Goal: Use online tool/utility: Utilize a website feature to perform a specific function

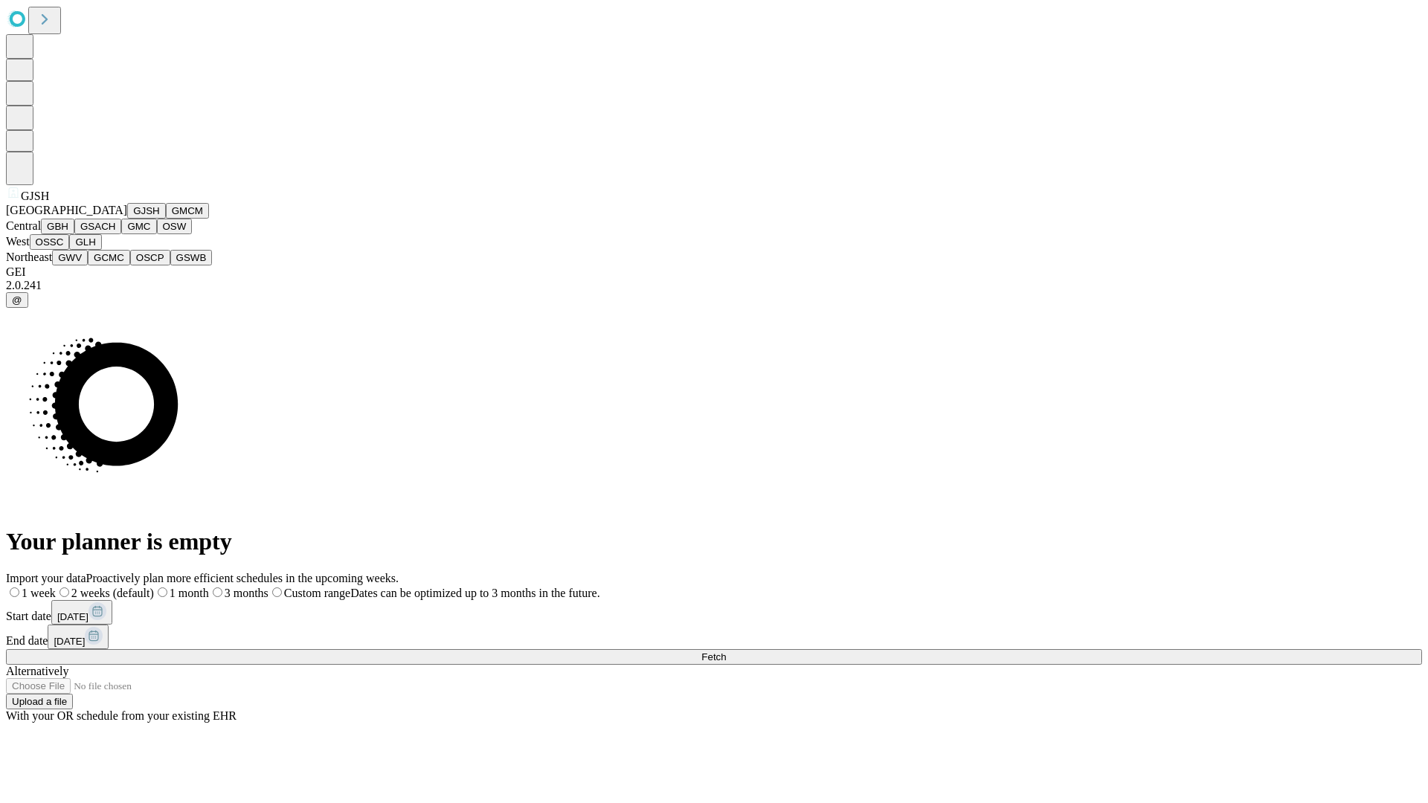
click at [127, 219] on button "GJSH" at bounding box center [146, 211] width 39 height 16
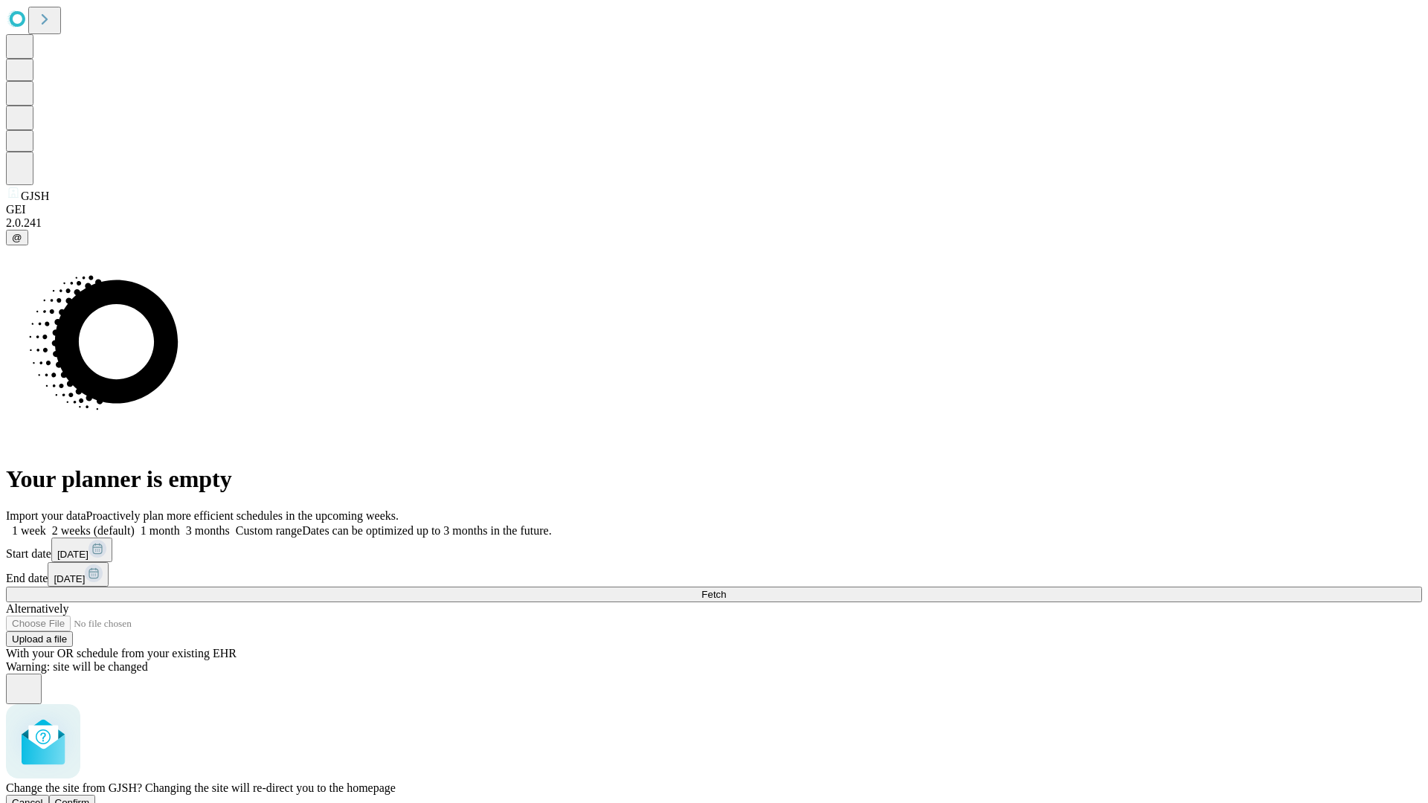
click at [90, 797] on span "Confirm" at bounding box center [72, 802] width 35 height 11
click at [46, 524] on label "1 week" at bounding box center [26, 530] width 40 height 13
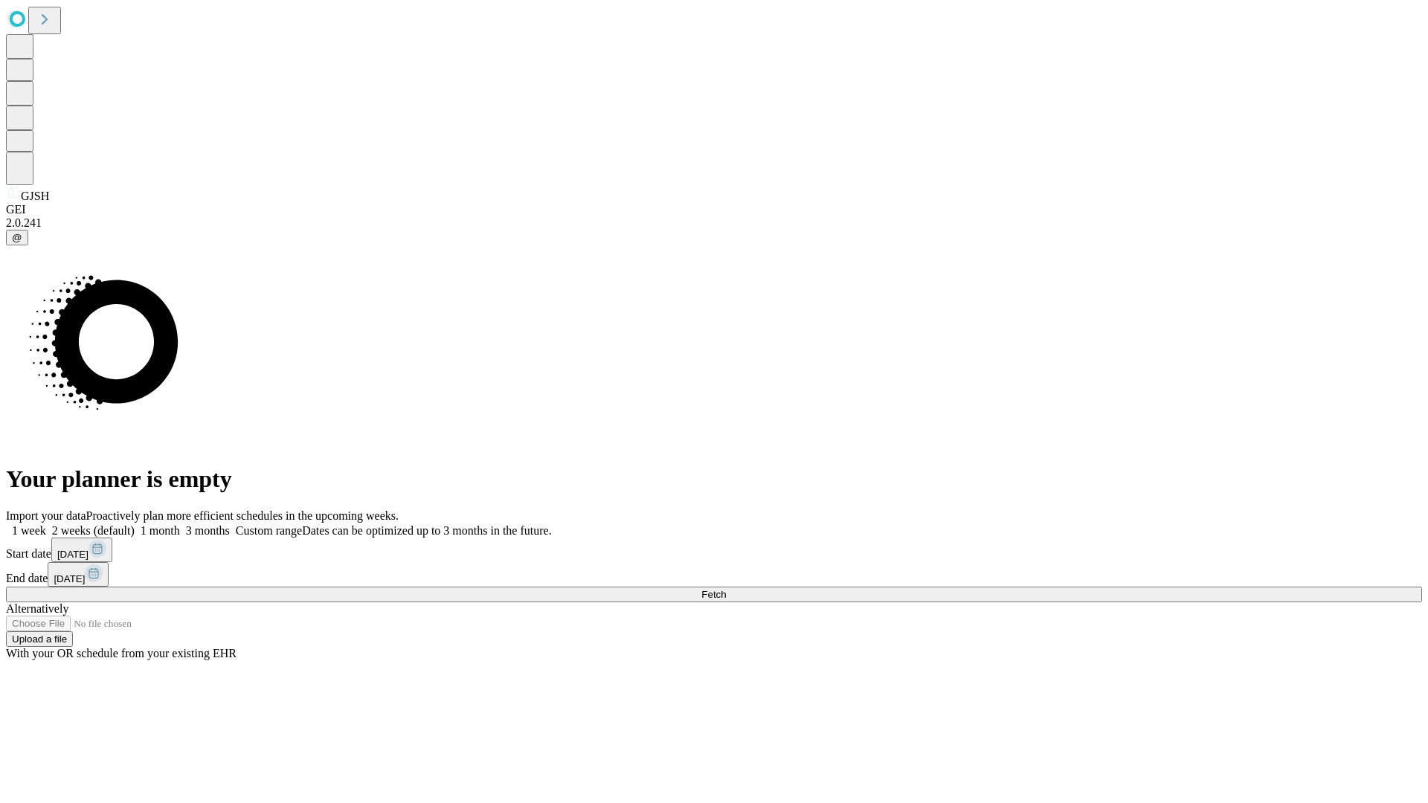
click at [726, 589] on span "Fetch" at bounding box center [713, 594] width 25 height 11
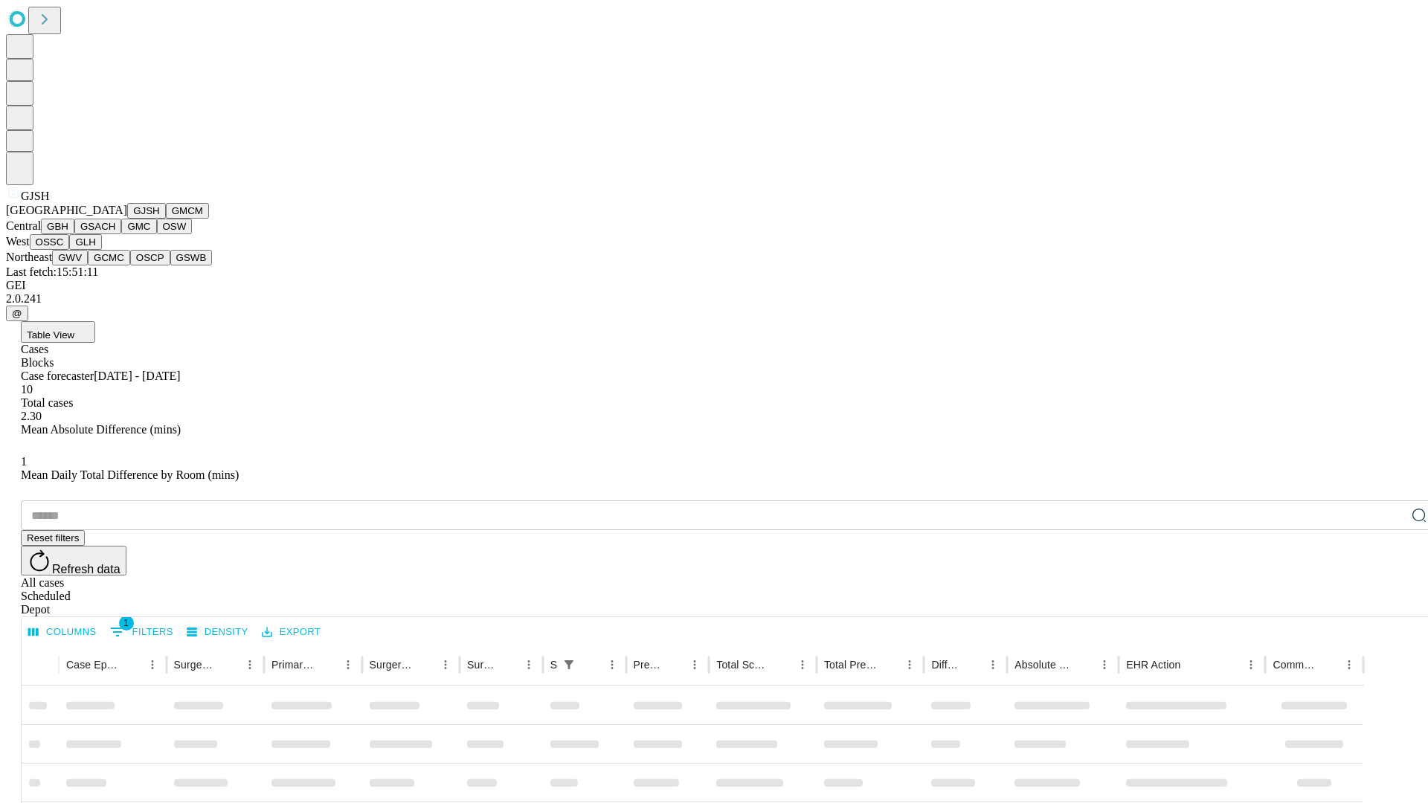
click at [166, 219] on button "GMCM" at bounding box center [187, 211] width 43 height 16
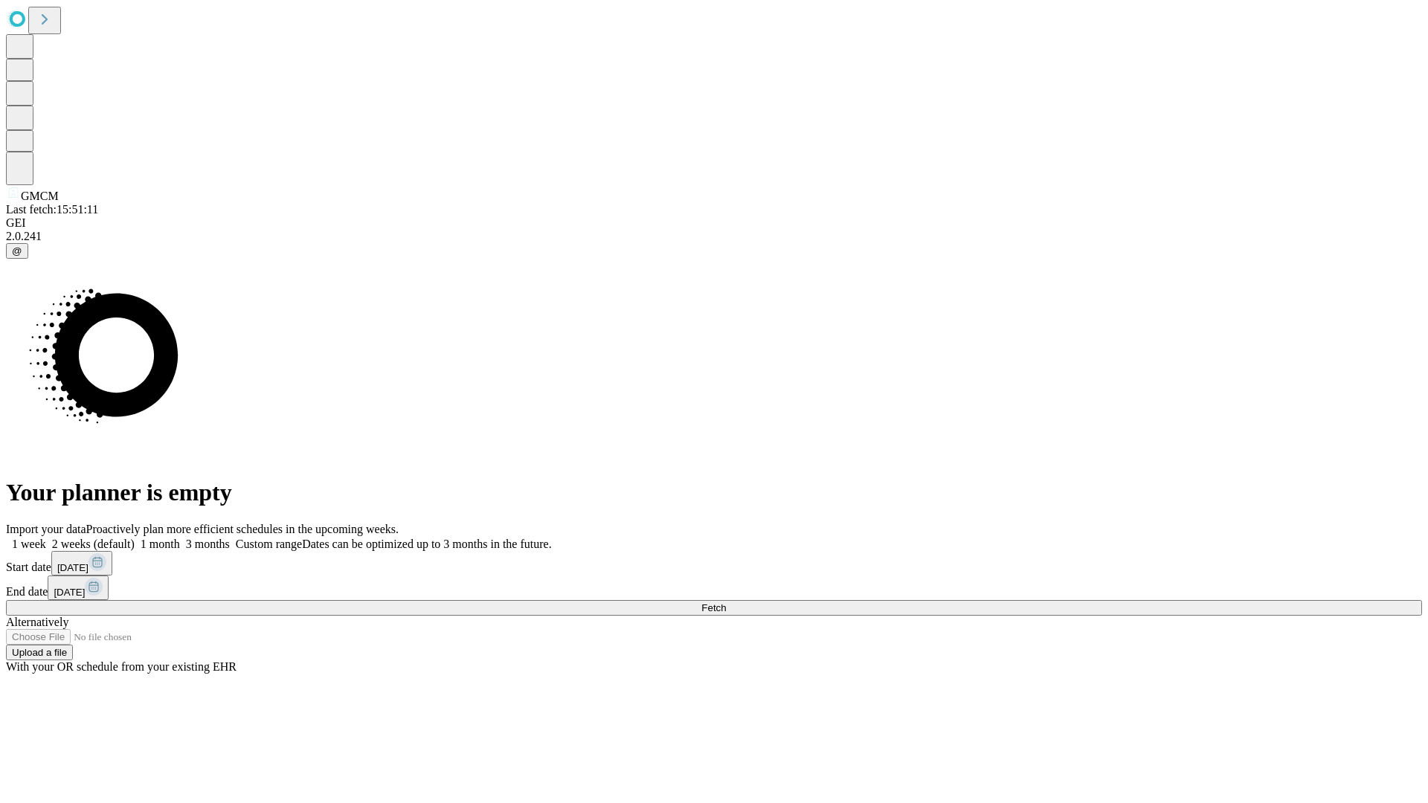
click at [46, 538] on label "1 week" at bounding box center [26, 544] width 40 height 13
click at [726, 602] on span "Fetch" at bounding box center [713, 607] width 25 height 11
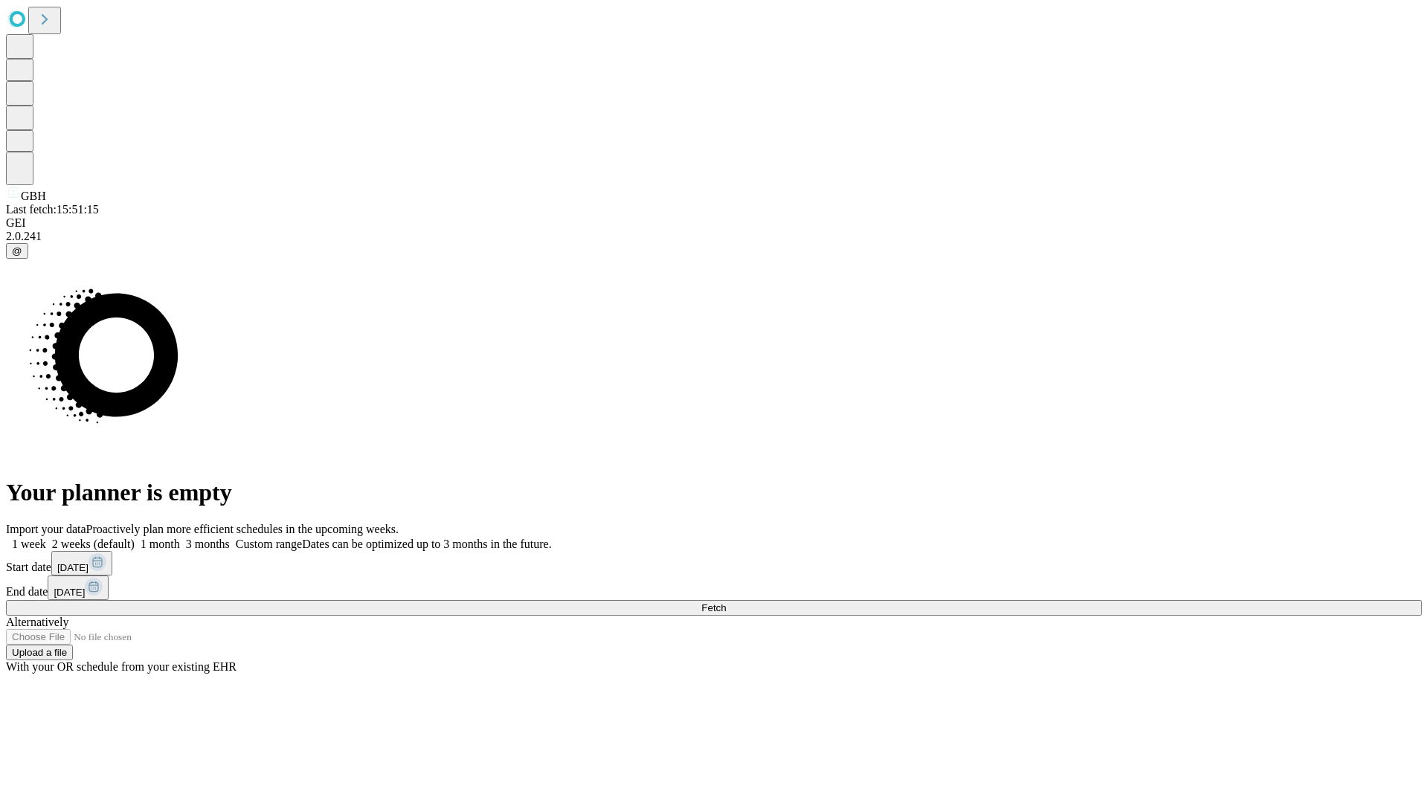
click at [46, 538] on label "1 week" at bounding box center [26, 544] width 40 height 13
click at [726, 602] on span "Fetch" at bounding box center [713, 607] width 25 height 11
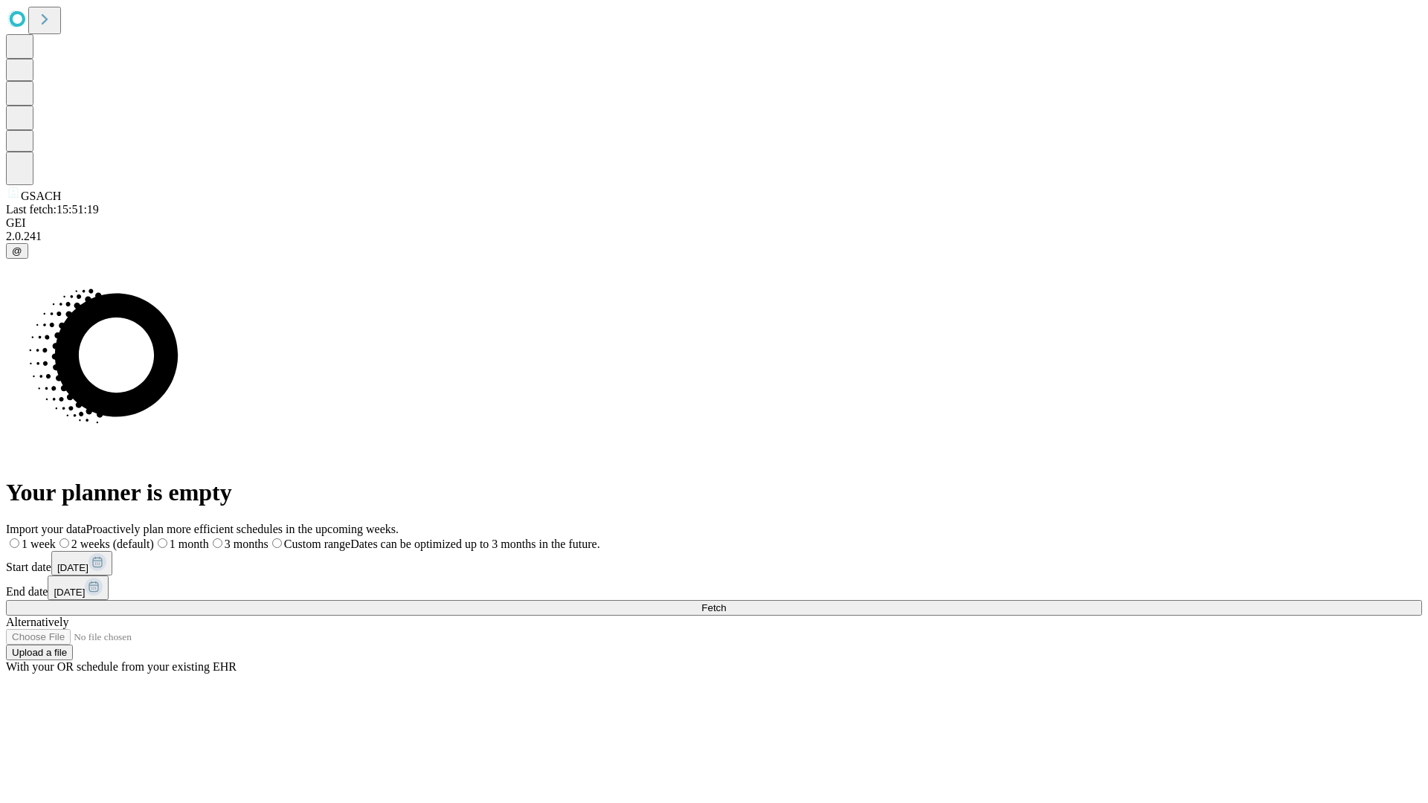
click at [726, 602] on span "Fetch" at bounding box center [713, 607] width 25 height 11
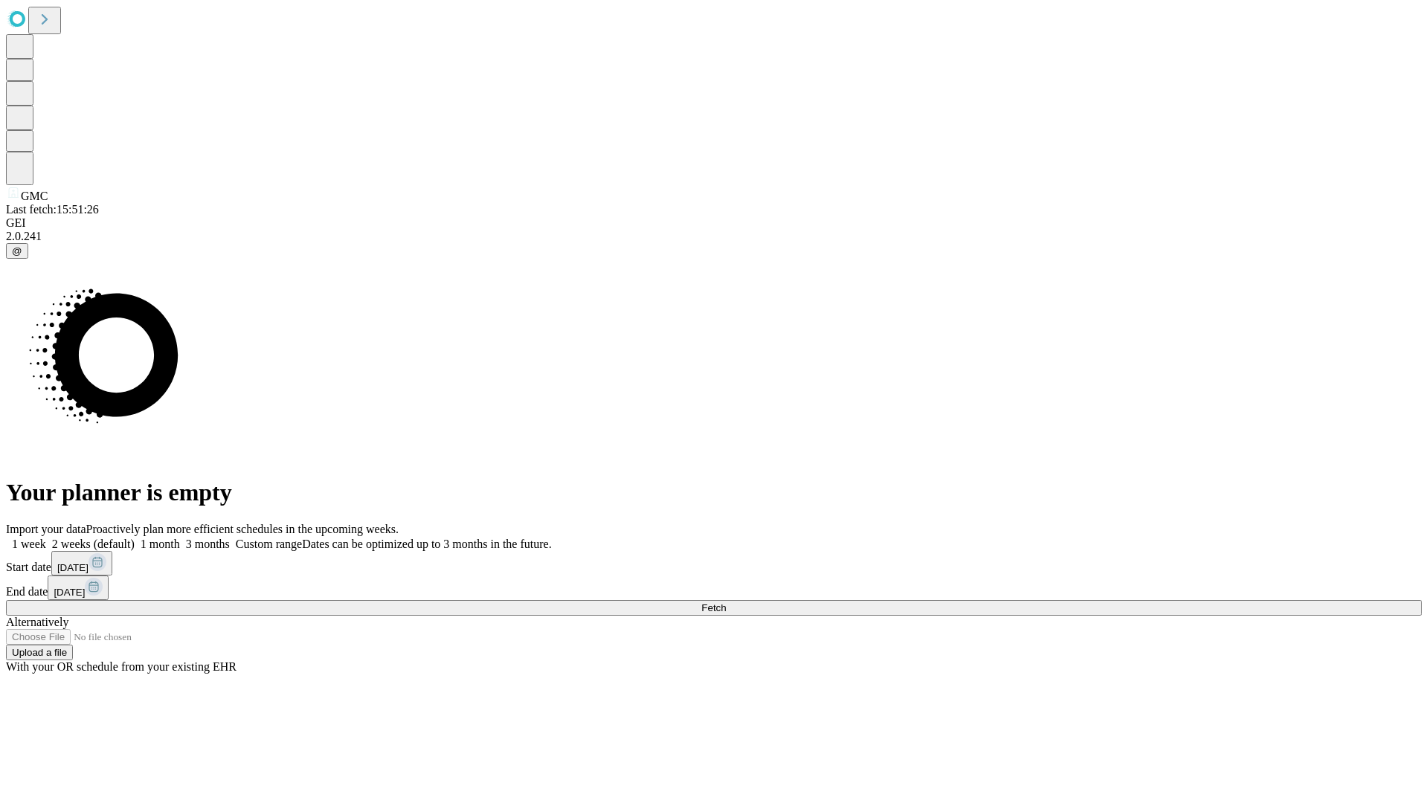
click at [46, 538] on label "1 week" at bounding box center [26, 544] width 40 height 13
click at [726, 602] on span "Fetch" at bounding box center [713, 607] width 25 height 11
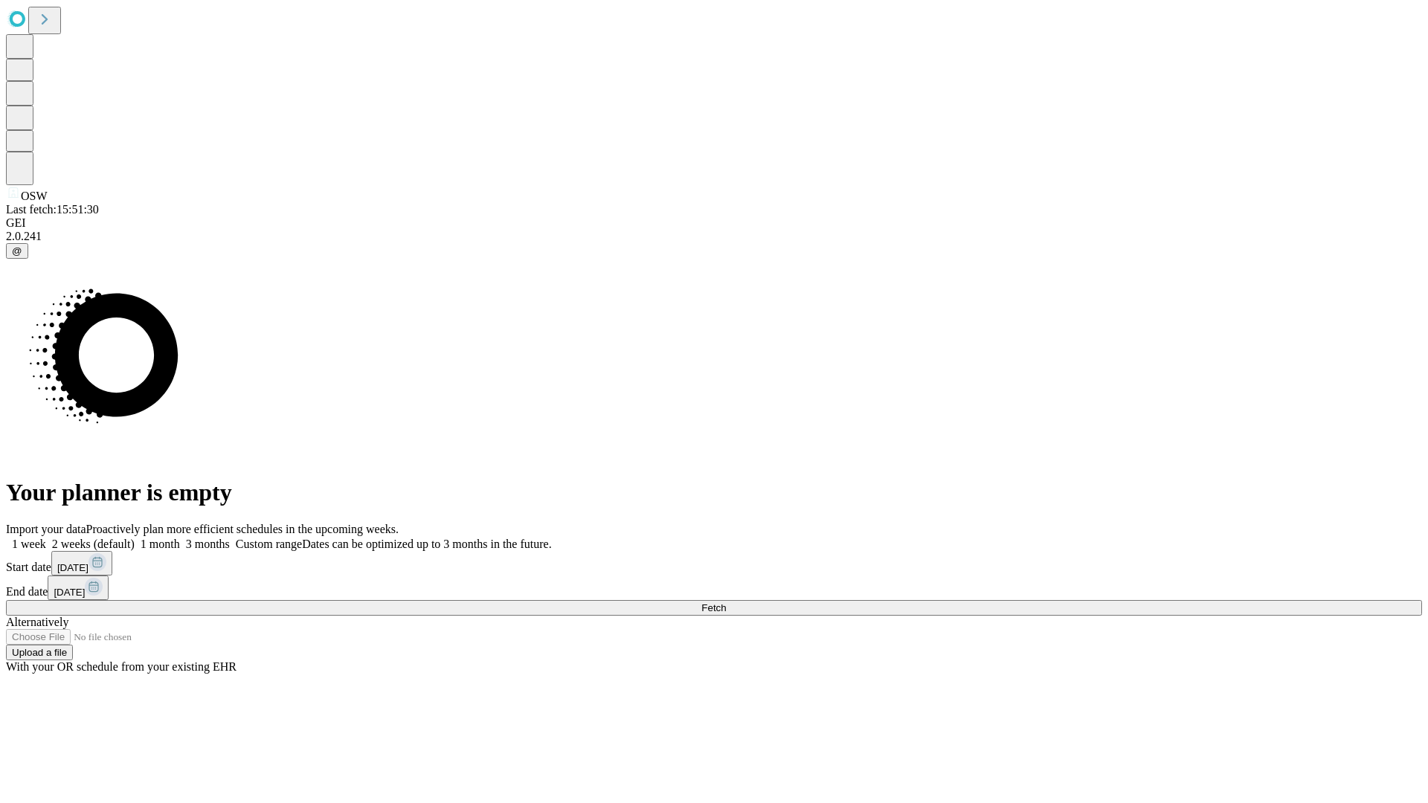
click at [46, 538] on label "1 week" at bounding box center [26, 544] width 40 height 13
click at [726, 602] on span "Fetch" at bounding box center [713, 607] width 25 height 11
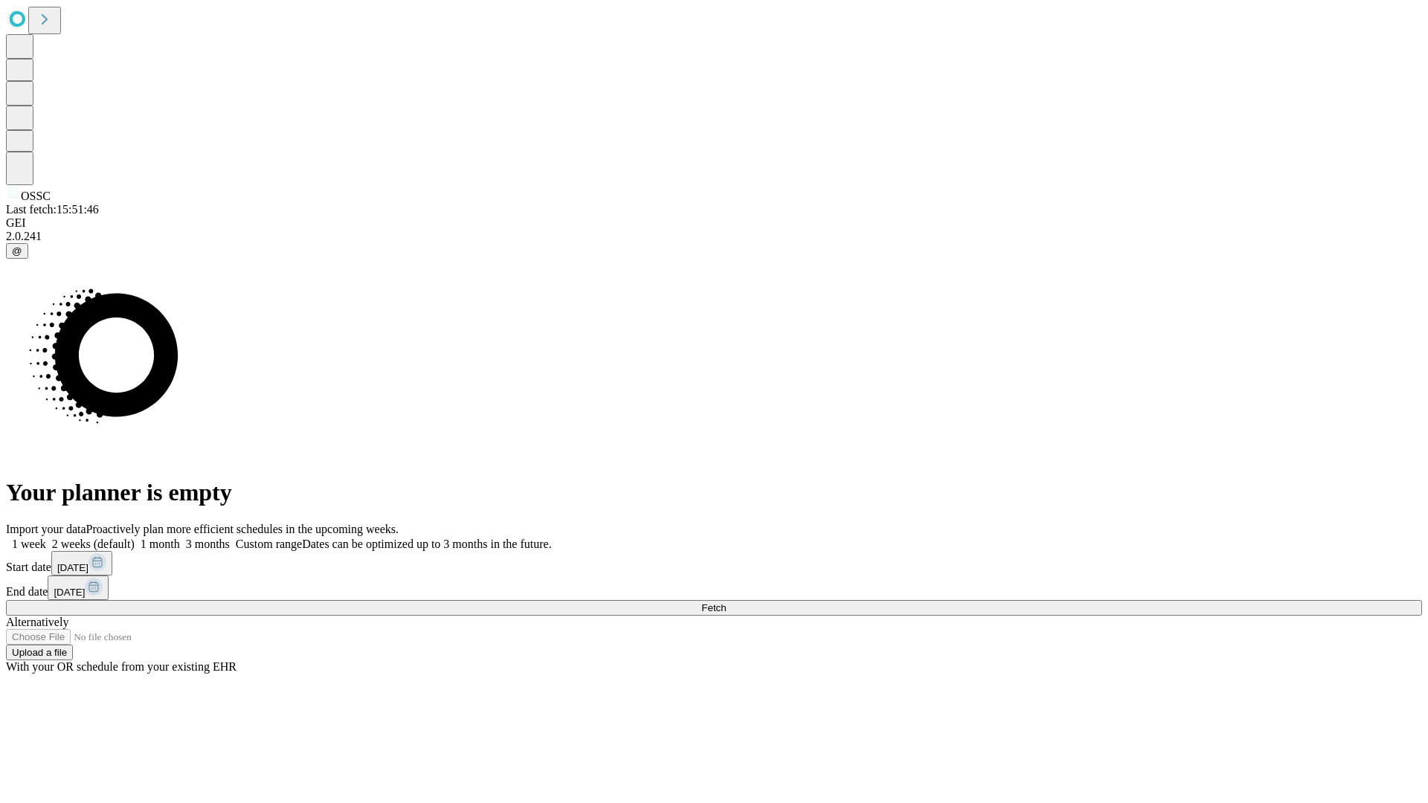
click at [46, 538] on label "1 week" at bounding box center [26, 544] width 40 height 13
click at [726, 602] on span "Fetch" at bounding box center [713, 607] width 25 height 11
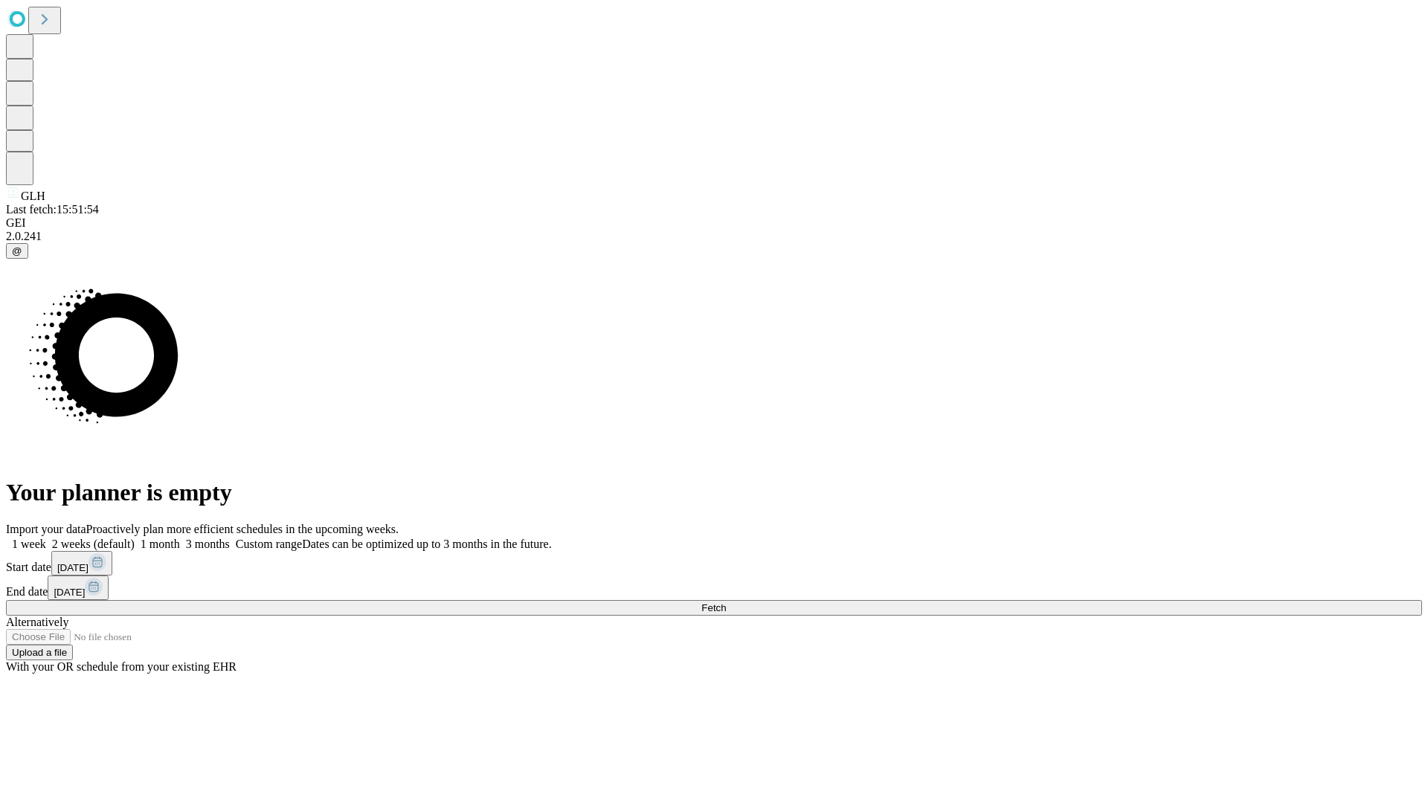
click at [46, 538] on label "1 week" at bounding box center [26, 544] width 40 height 13
click at [726, 602] on span "Fetch" at bounding box center [713, 607] width 25 height 11
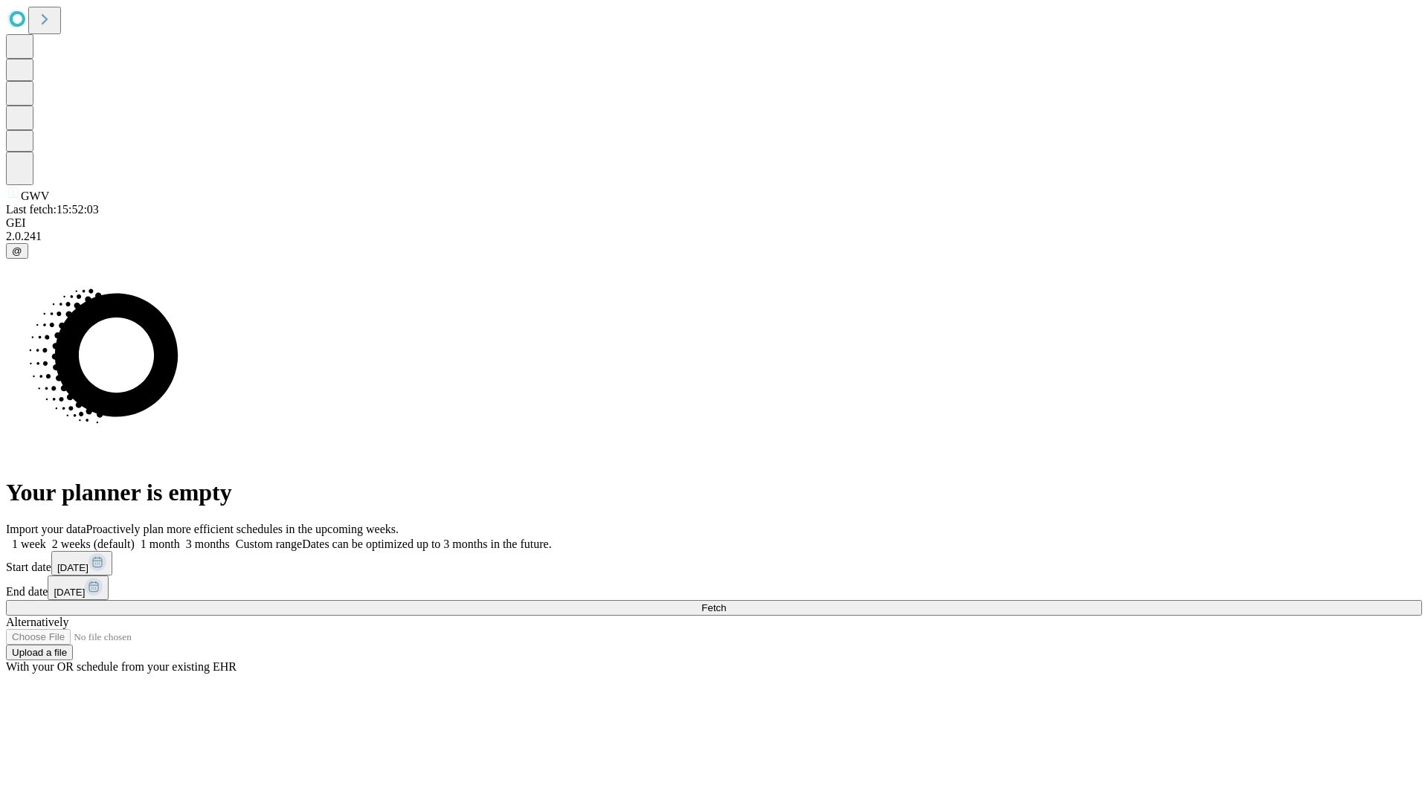
click at [46, 538] on label "1 week" at bounding box center [26, 544] width 40 height 13
click at [726, 602] on span "Fetch" at bounding box center [713, 607] width 25 height 11
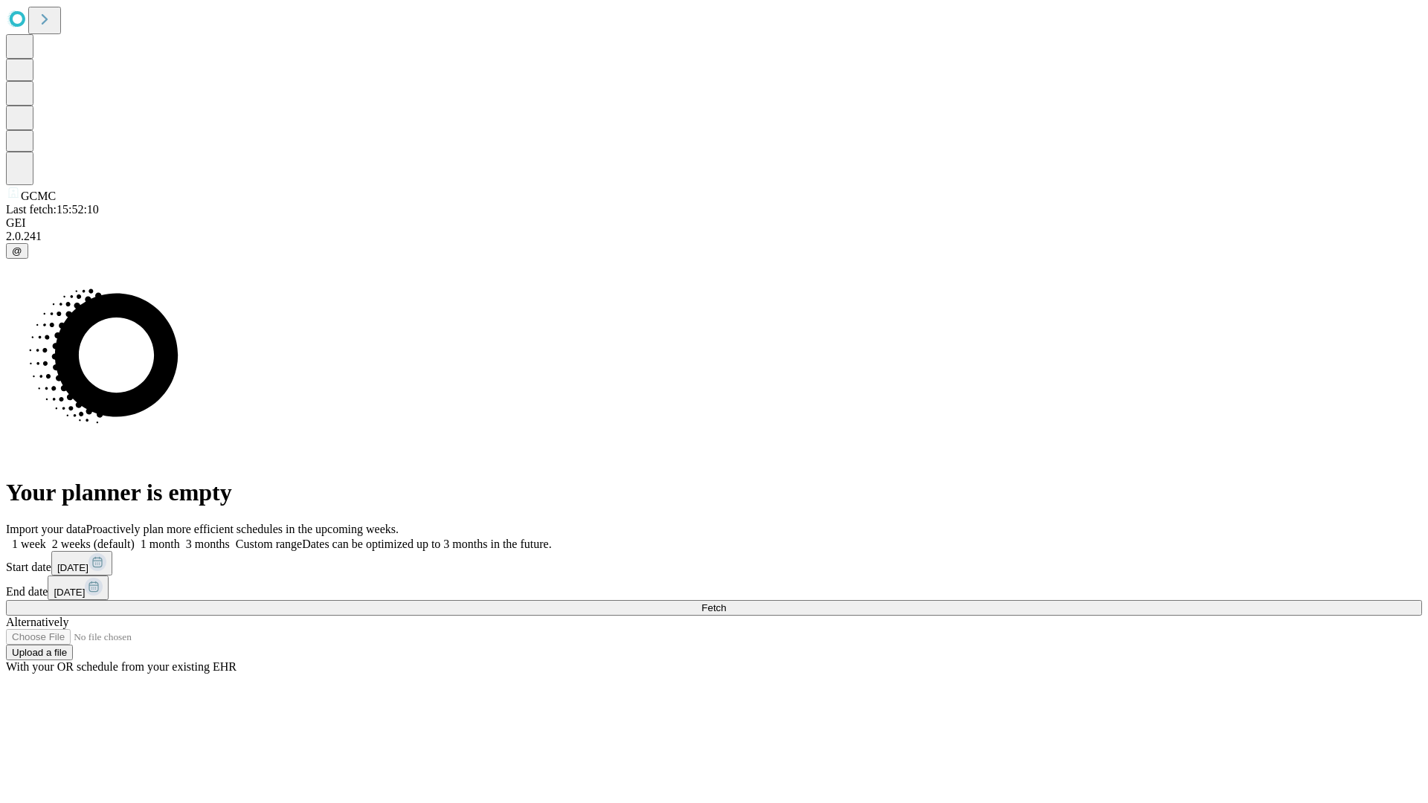
click at [46, 538] on label "1 week" at bounding box center [26, 544] width 40 height 13
click at [726, 602] on span "Fetch" at bounding box center [713, 607] width 25 height 11
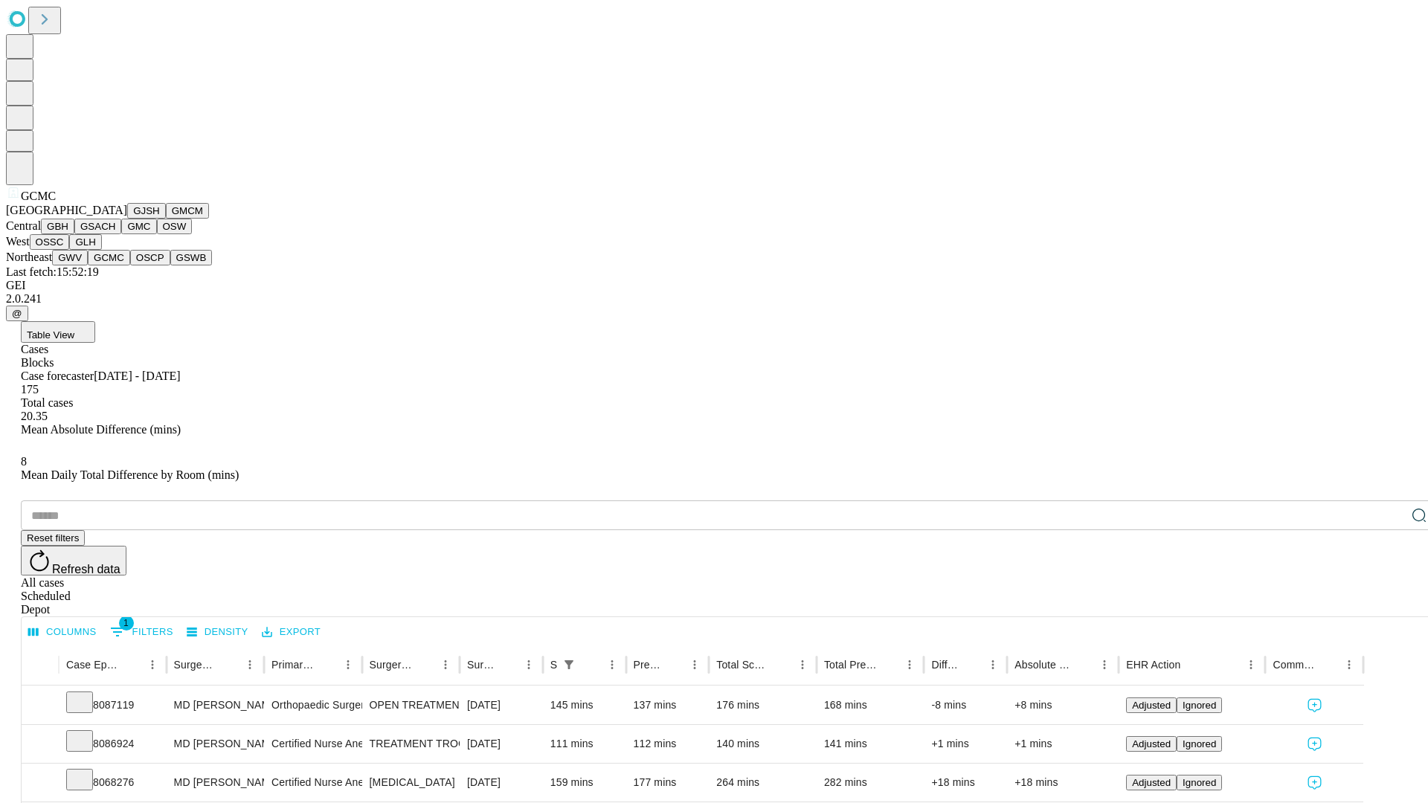
click at [130, 266] on button "OSCP" at bounding box center [150, 258] width 40 height 16
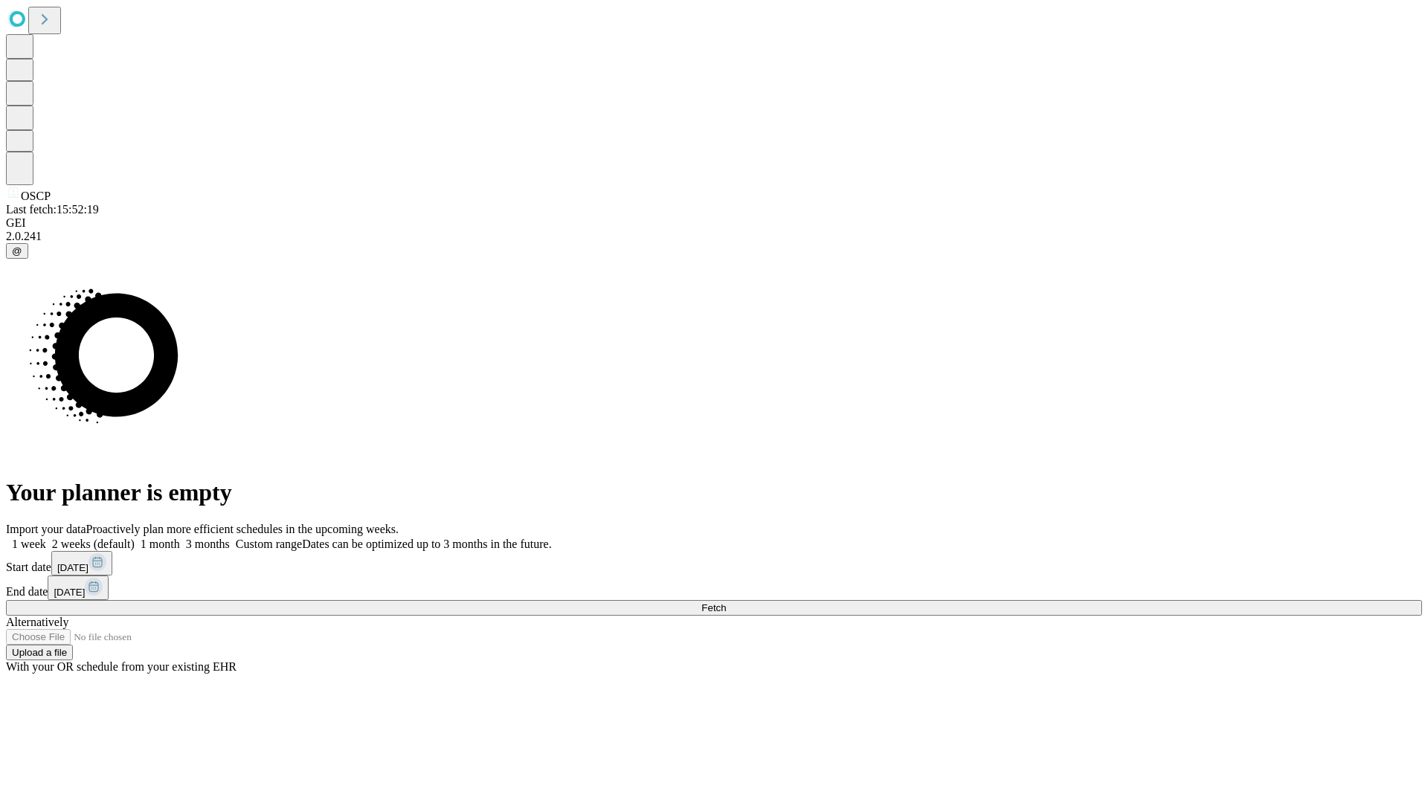
click at [46, 538] on label "1 week" at bounding box center [26, 544] width 40 height 13
click at [726, 602] on span "Fetch" at bounding box center [713, 607] width 25 height 11
